Goal: Task Accomplishment & Management: Complete application form

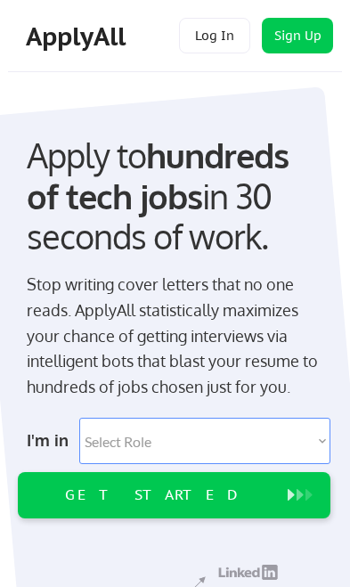
click at [213, 431] on select "Select Role Software Engineering Product Management Customer Success Sales UI/U…" at bounding box center [204, 440] width 251 height 46
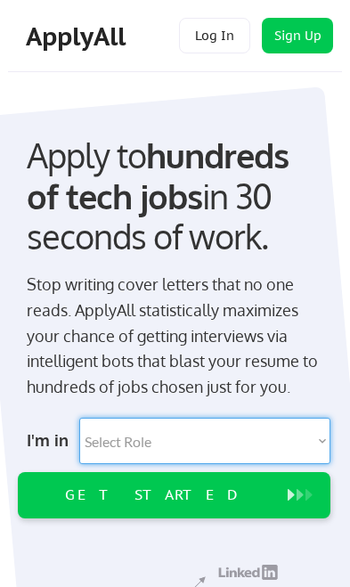
select select ""data_science___analytics""
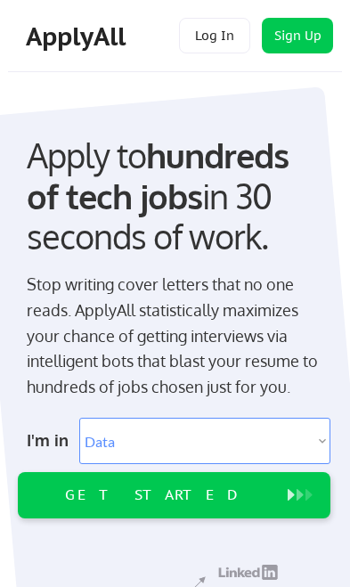
click at [244, 503] on div "GET STARTED" at bounding box center [152, 495] width 255 height 46
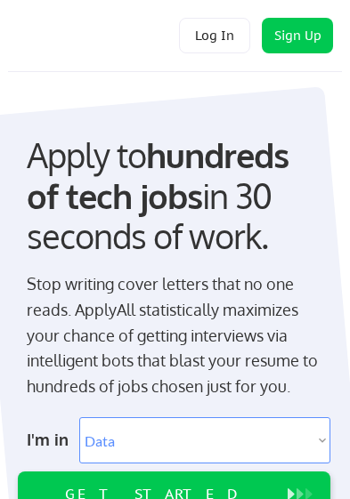
select select ""data_science___analytics""
